Goal: Find specific page/section: Find specific page/section

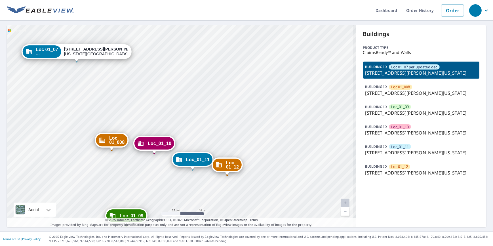
drag, startPoint x: 164, startPoint y: 127, endPoint x: 192, endPoint y: 93, distance: 44.0
click at [192, 93] on div "Loc 01_008 [STREET_ADDRESS][PERSON_NAME][US_STATE] Loc_01_09 [STREET_ADDRESS][P…" at bounding box center [181, 126] width 349 height 202
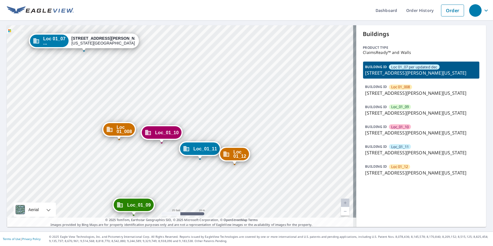
click at [274, 114] on div "Loc 01_008 [STREET_ADDRESS][PERSON_NAME][US_STATE] Loc_01_09 [STREET_ADDRESS][P…" at bounding box center [181, 126] width 349 height 202
